Goal: Task Accomplishment & Management: Use online tool/utility

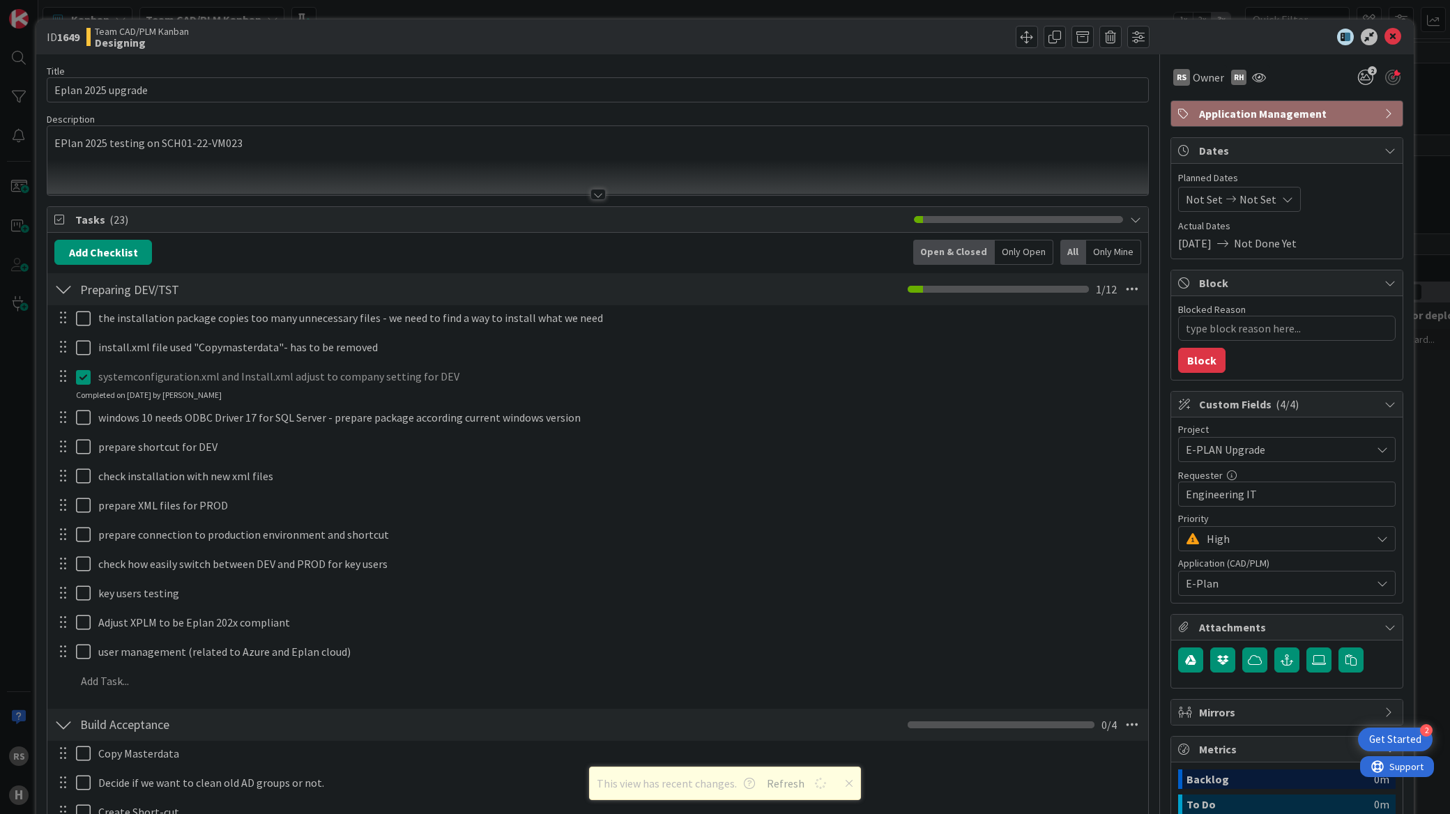
scroll to position [457, 0]
click at [1384, 43] on icon at bounding box center [1392, 37] width 17 height 17
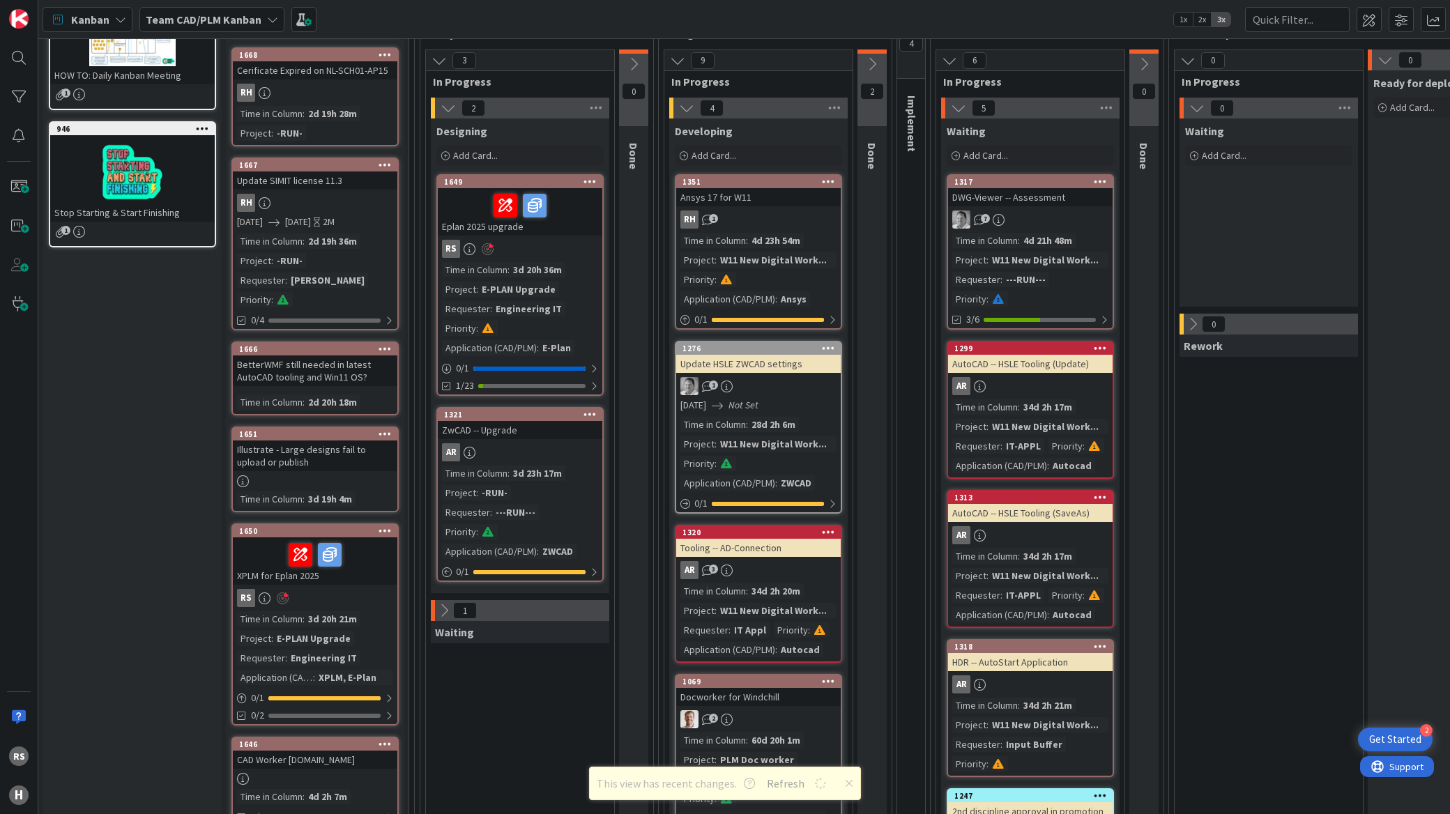
click at [749, 227] on div "RH 1" at bounding box center [758, 219] width 164 height 18
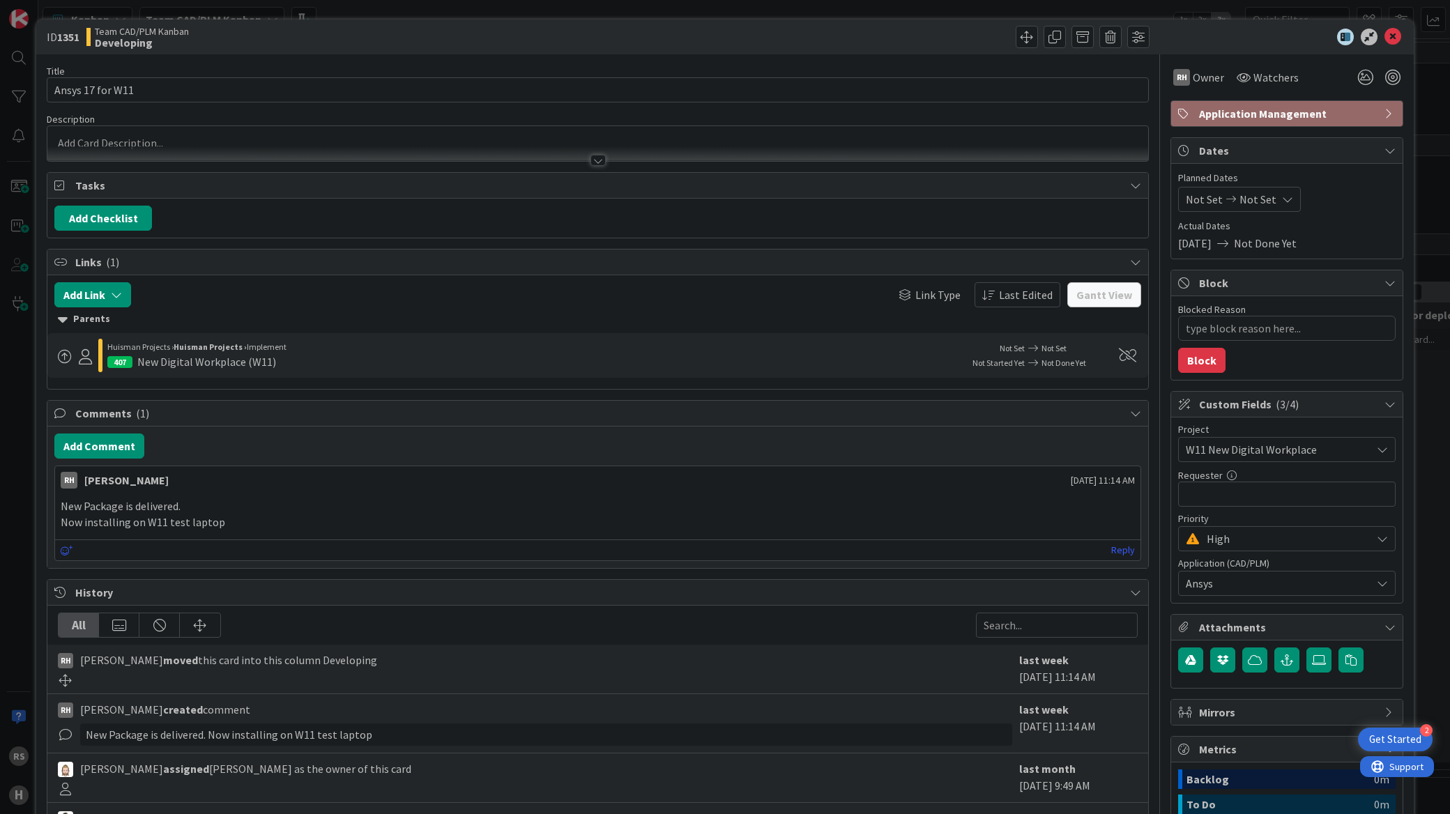
type textarea "x"
click at [1384, 38] on icon at bounding box center [1392, 37] width 17 height 17
